Goal: Task Accomplishment & Management: Manage account settings

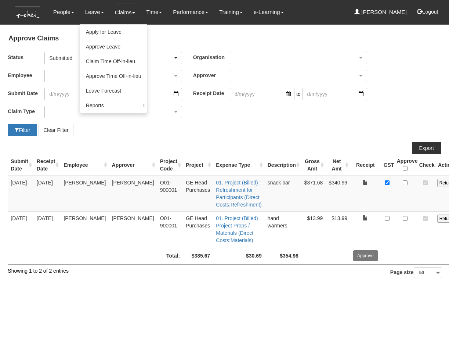
select select "50"
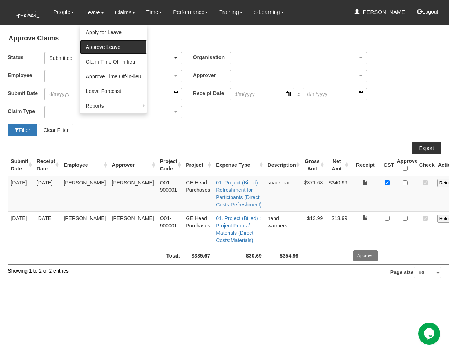
click at [111, 51] on link "Approve Leave" at bounding box center [113, 47] width 67 height 15
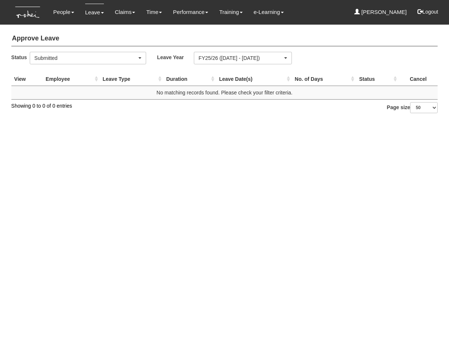
select select "50"
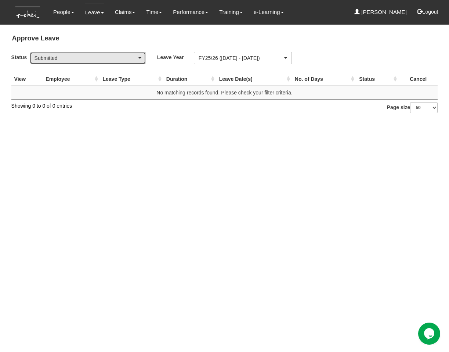
drag, startPoint x: 0, startPoint y: 0, endPoint x: 102, endPoint y: 59, distance: 118.0
click at [102, 59] on div "Submitted" at bounding box center [86, 57] width 102 height 7
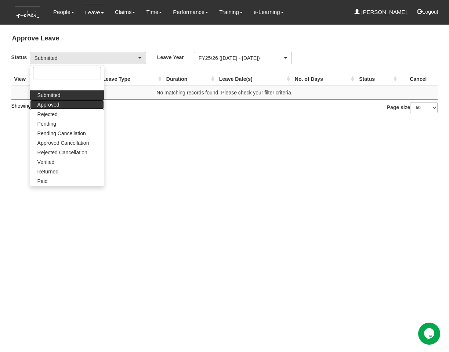
click at [62, 104] on link "Approved" at bounding box center [67, 105] width 74 height 10
select select "Approved"
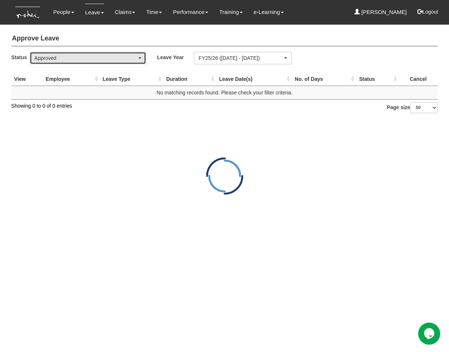
select select "50"
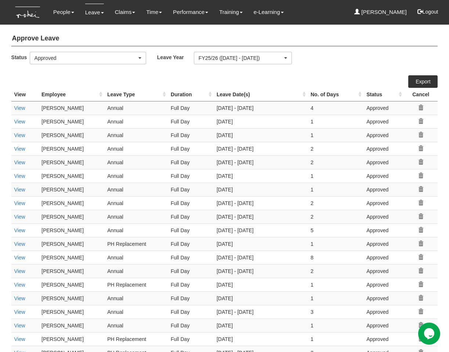
click at [48, 97] on th "Employee" at bounding box center [72, 95] width 66 height 14
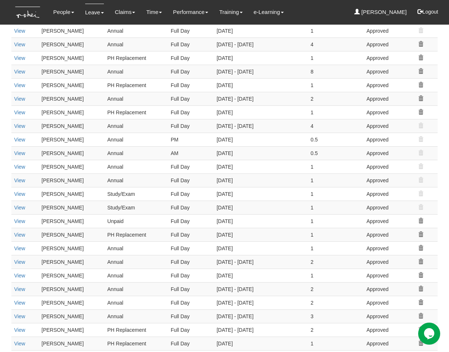
scroll to position [468, 0]
